Goal: Transaction & Acquisition: Purchase product/service

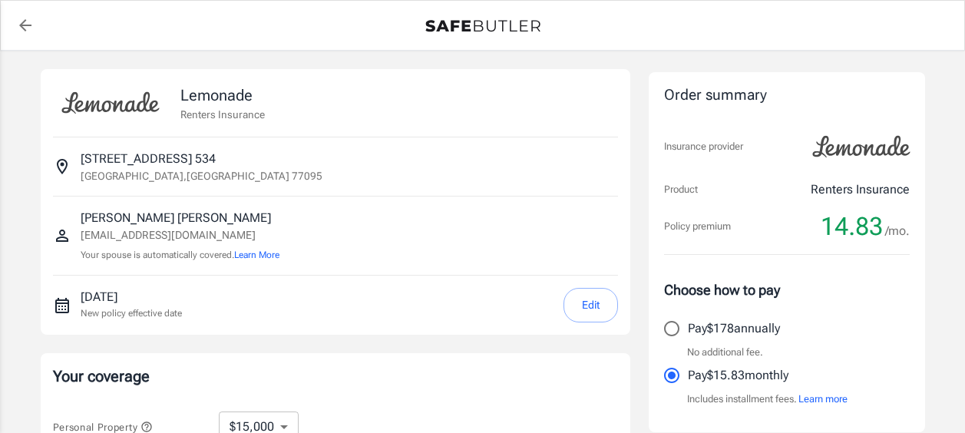
select select "15000"
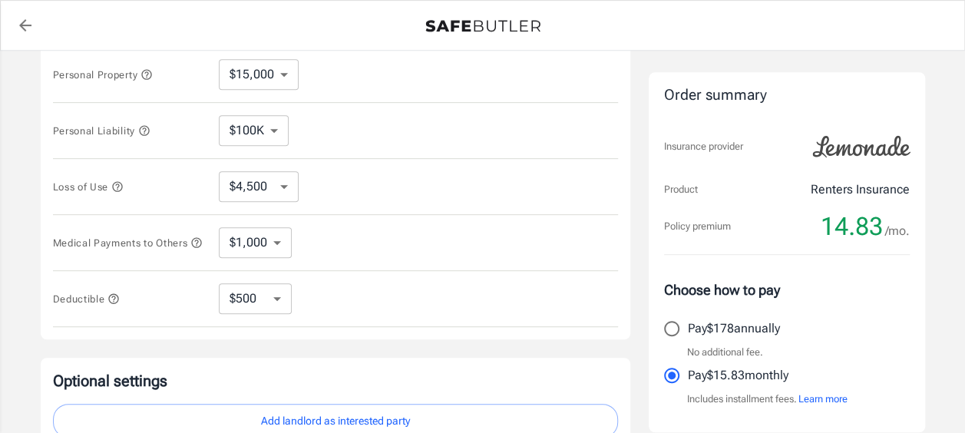
scroll to position [368, 0]
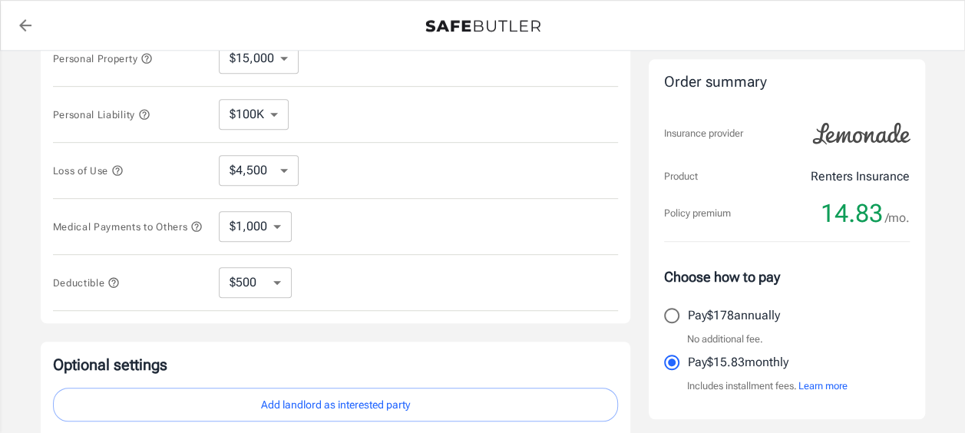
click at [279, 283] on select "$250 $500 $1,000 $2,500" at bounding box center [255, 282] width 73 height 31
select select "250"
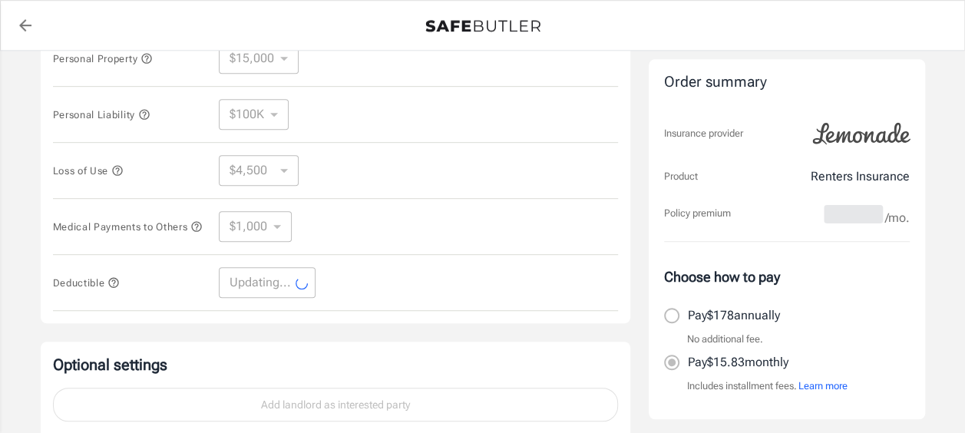
select select "250"
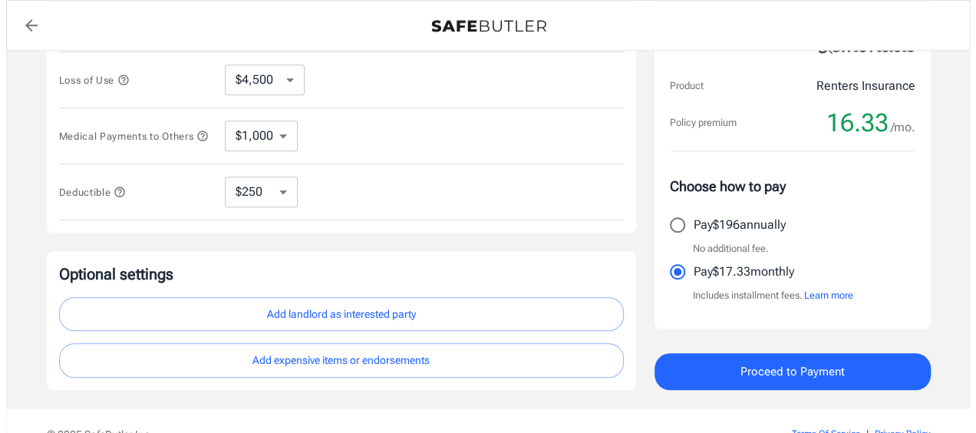
scroll to position [461, 0]
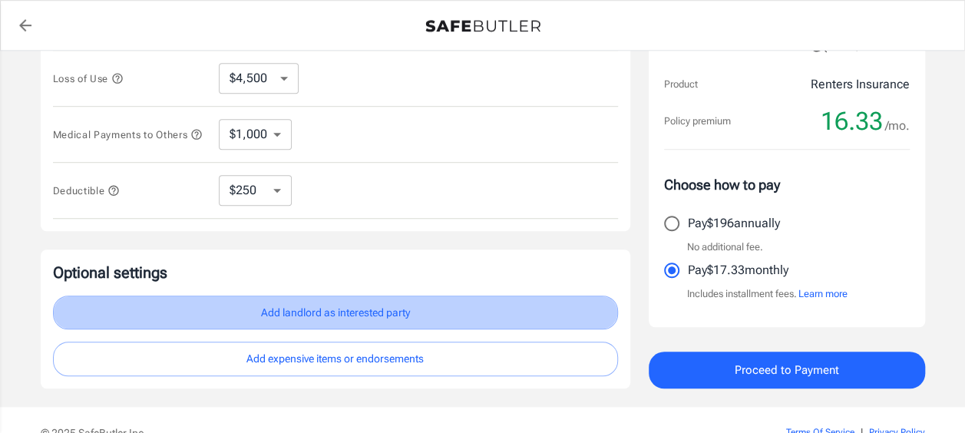
click at [319, 322] on button "Add landlord as interested party" at bounding box center [335, 313] width 565 height 35
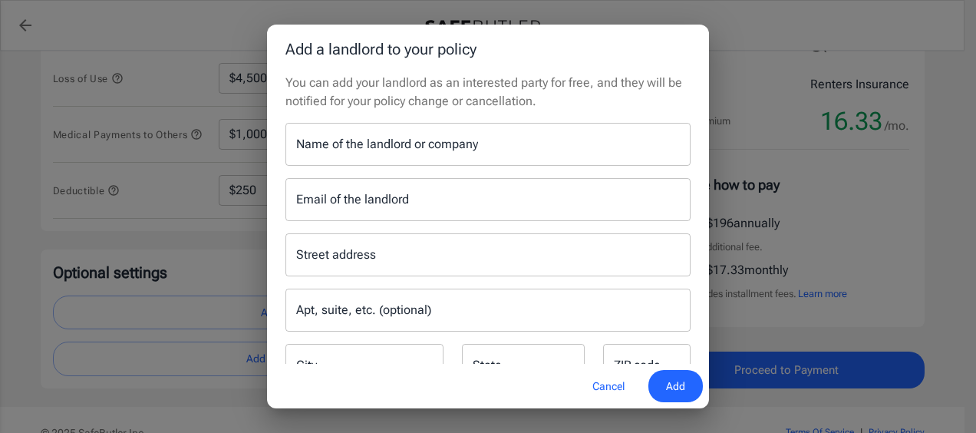
click at [470, 152] on input "Name of the landlord or company" at bounding box center [488, 144] width 405 height 43
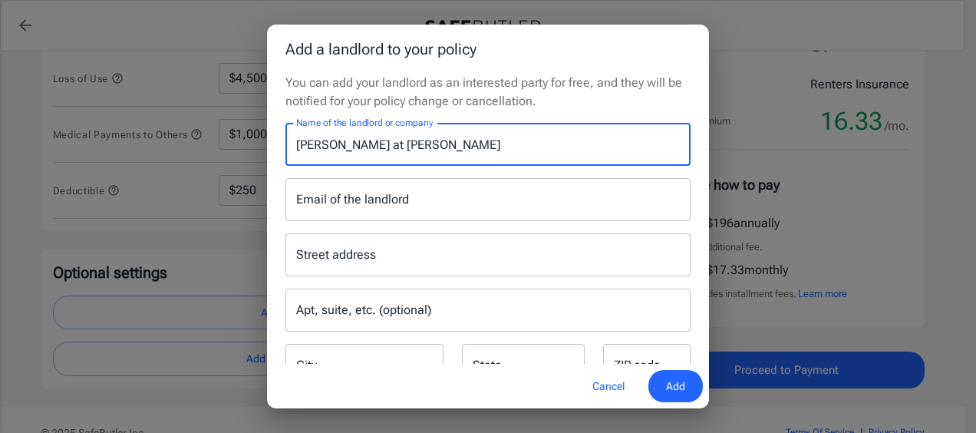
type input "[PERSON_NAME] at [PERSON_NAME]"
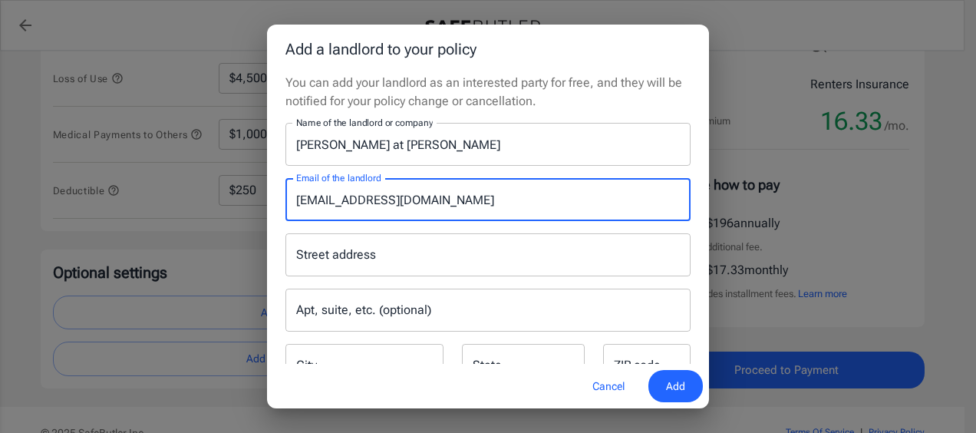
type input "[EMAIL_ADDRESS][DOMAIN_NAME]"
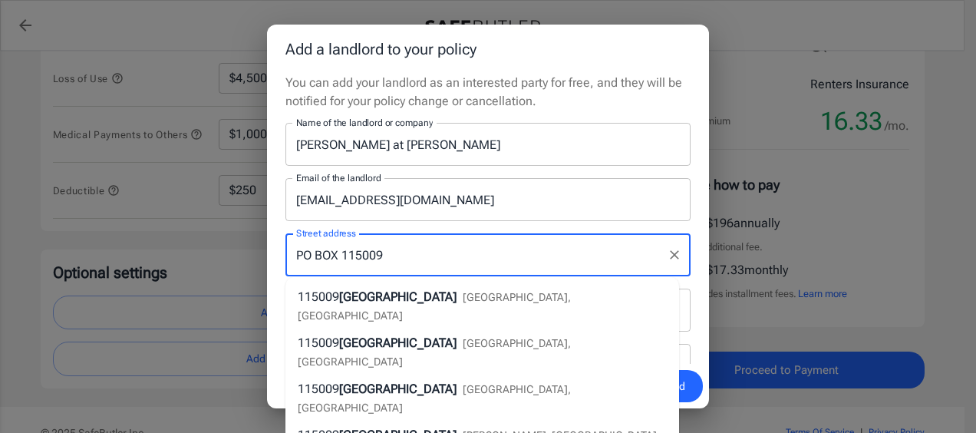
type input "PO BOX 115009"
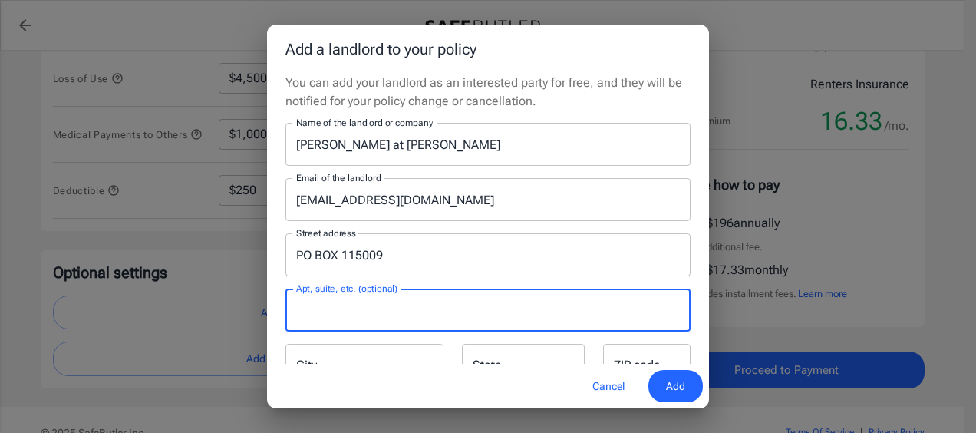
scroll to position [23, 0]
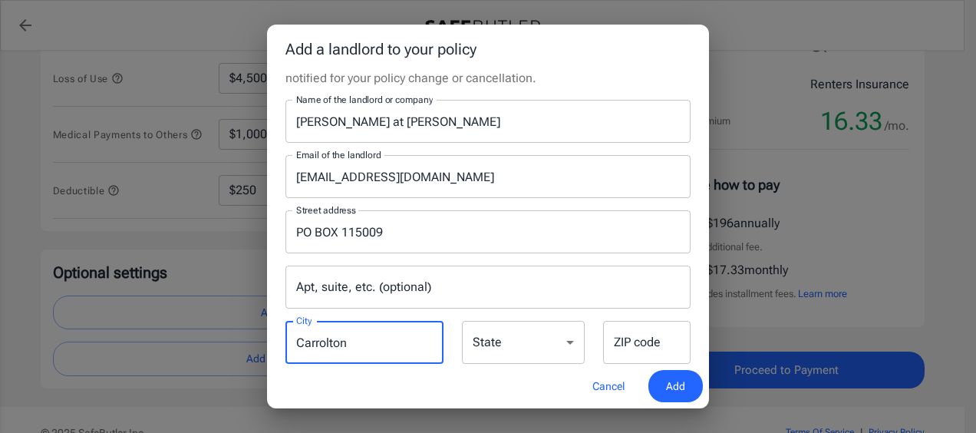
type input "Carrolton"
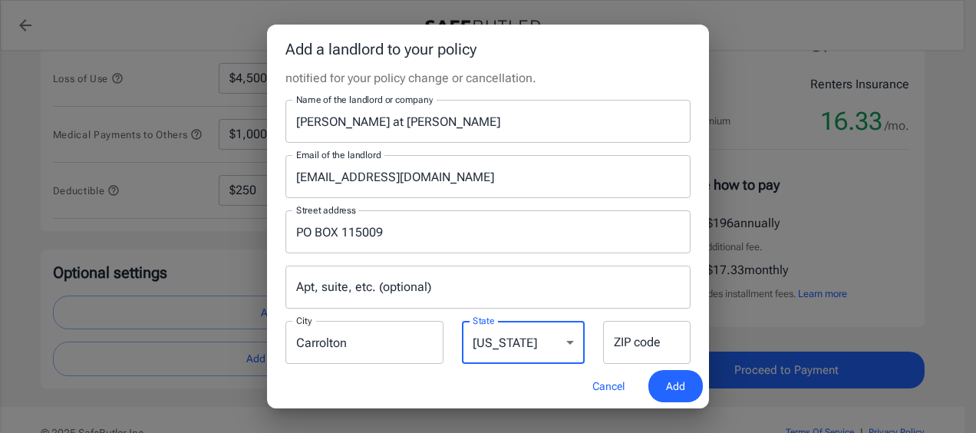
select select "[GEOGRAPHIC_DATA]"
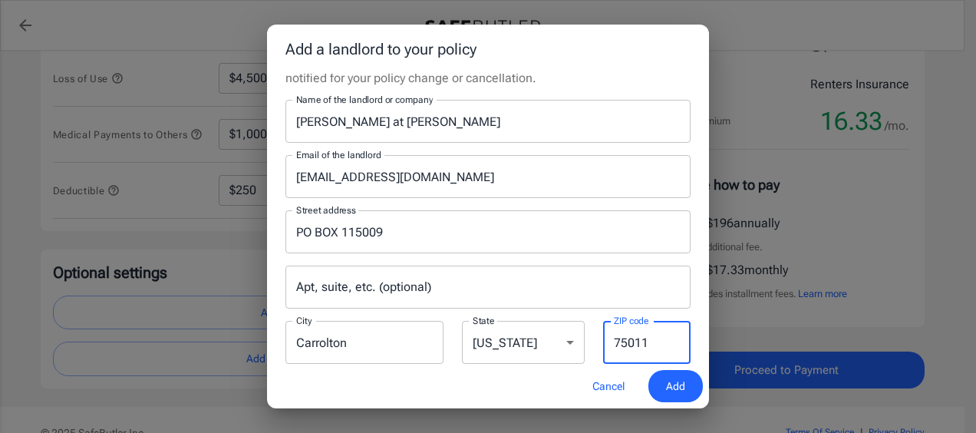
type input "75011"
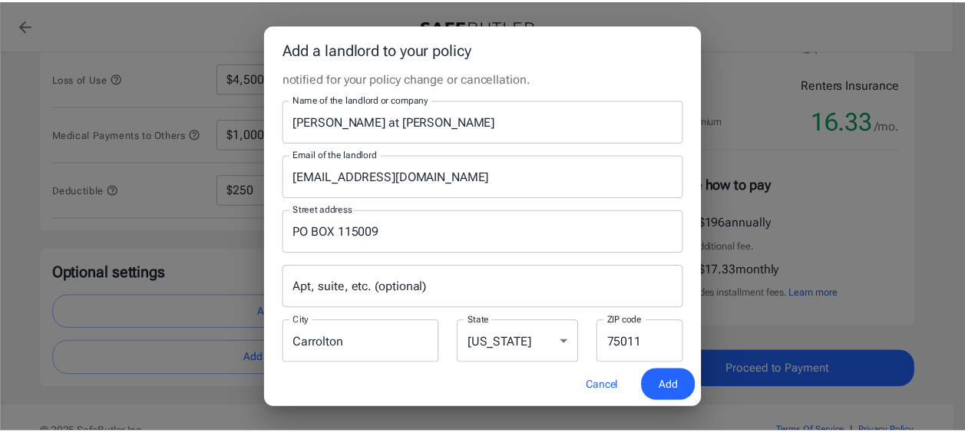
scroll to position [54, 0]
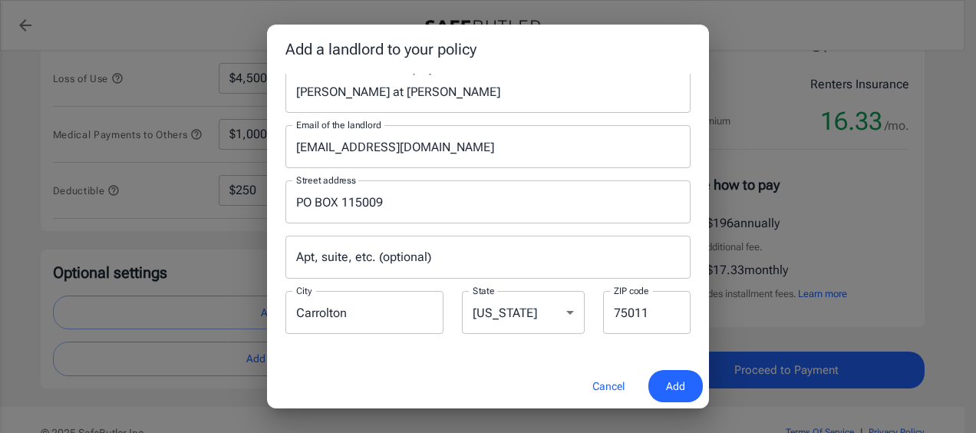
click at [676, 382] on span "Add" at bounding box center [675, 386] width 19 height 19
